Goal: Check status: Check status

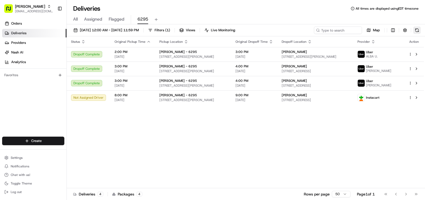
click at [416, 31] on button at bounding box center [416, 29] width 7 height 7
click at [418, 28] on button at bounding box center [416, 29] width 7 height 7
click at [417, 29] on button at bounding box center [416, 29] width 7 height 7
click at [415, 31] on button at bounding box center [416, 29] width 7 height 7
click at [420, 30] on button at bounding box center [416, 29] width 7 height 7
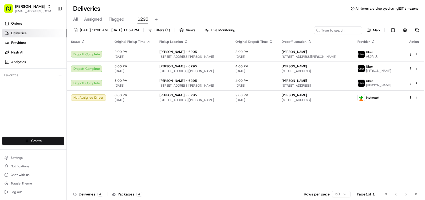
click at [416, 20] on div "All Assigned Flagged 6295" at bounding box center [246, 19] width 358 height 9
click at [416, 26] on div "[DATE] 12:00 AM - [DATE] 11:59 PM Filters ( 1 ) Views Live Monitoring Map Statu…" at bounding box center [246, 112] width 358 height 176
click at [416, 28] on button at bounding box center [416, 29] width 7 height 7
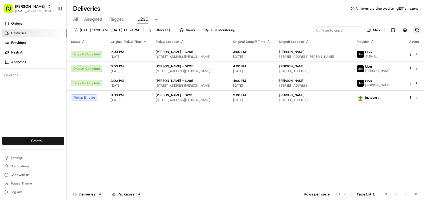
click at [417, 27] on button at bounding box center [416, 29] width 7 height 7
click at [419, 29] on button at bounding box center [416, 29] width 7 height 7
click at [415, 31] on button at bounding box center [416, 29] width 7 height 7
click at [417, 30] on button at bounding box center [416, 29] width 7 height 7
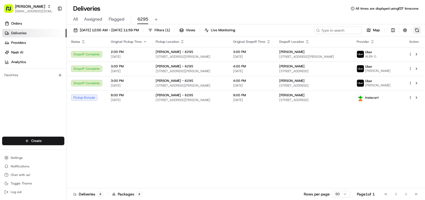
click at [417, 31] on button at bounding box center [416, 29] width 7 height 7
click at [415, 32] on button at bounding box center [416, 29] width 7 height 7
click at [416, 30] on button at bounding box center [416, 29] width 7 height 7
click at [418, 33] on button at bounding box center [416, 29] width 7 height 7
click at [420, 32] on button at bounding box center [416, 29] width 7 height 7
